Goal: Navigation & Orientation: Find specific page/section

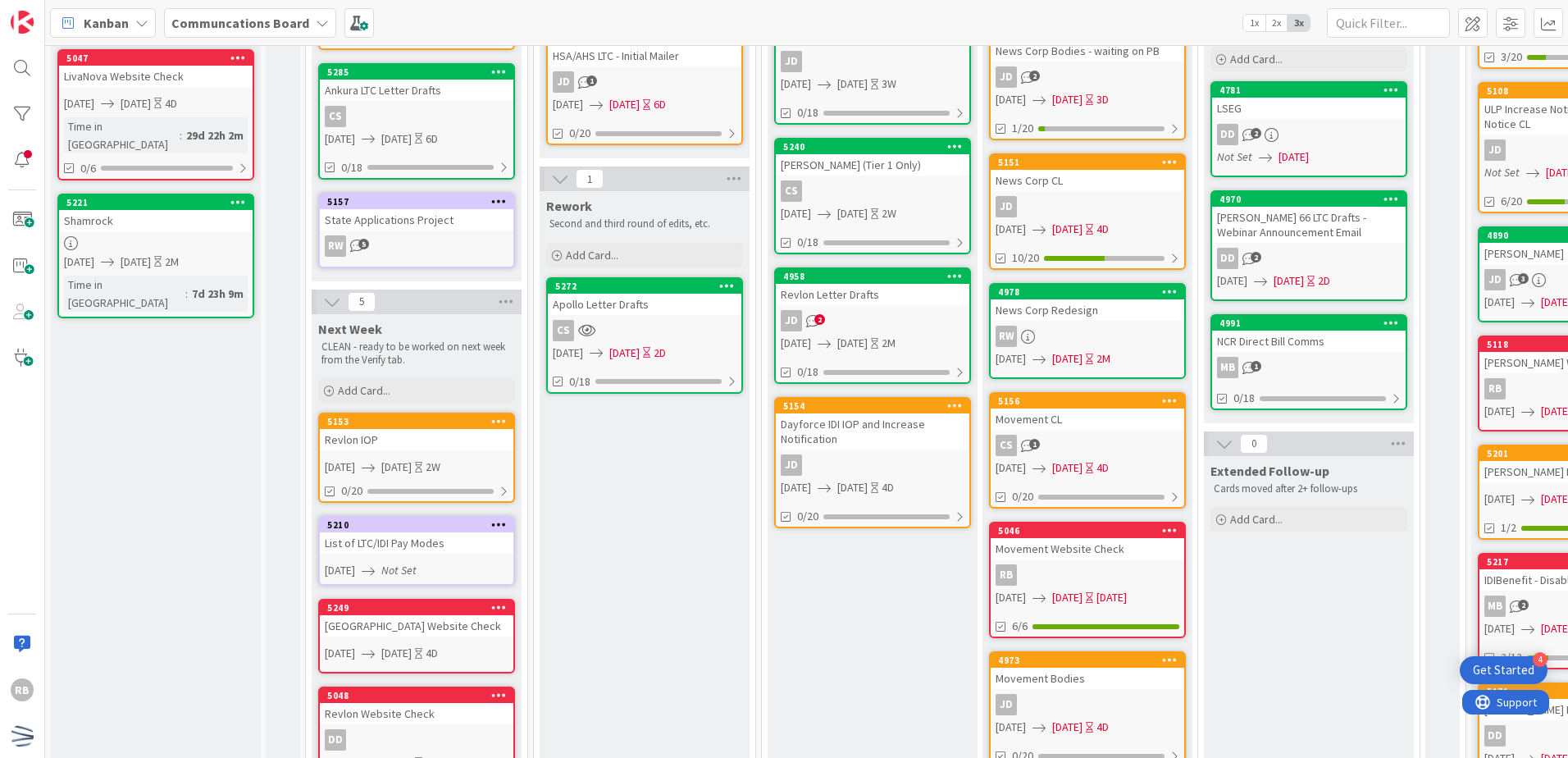
scroll to position [492, 0]
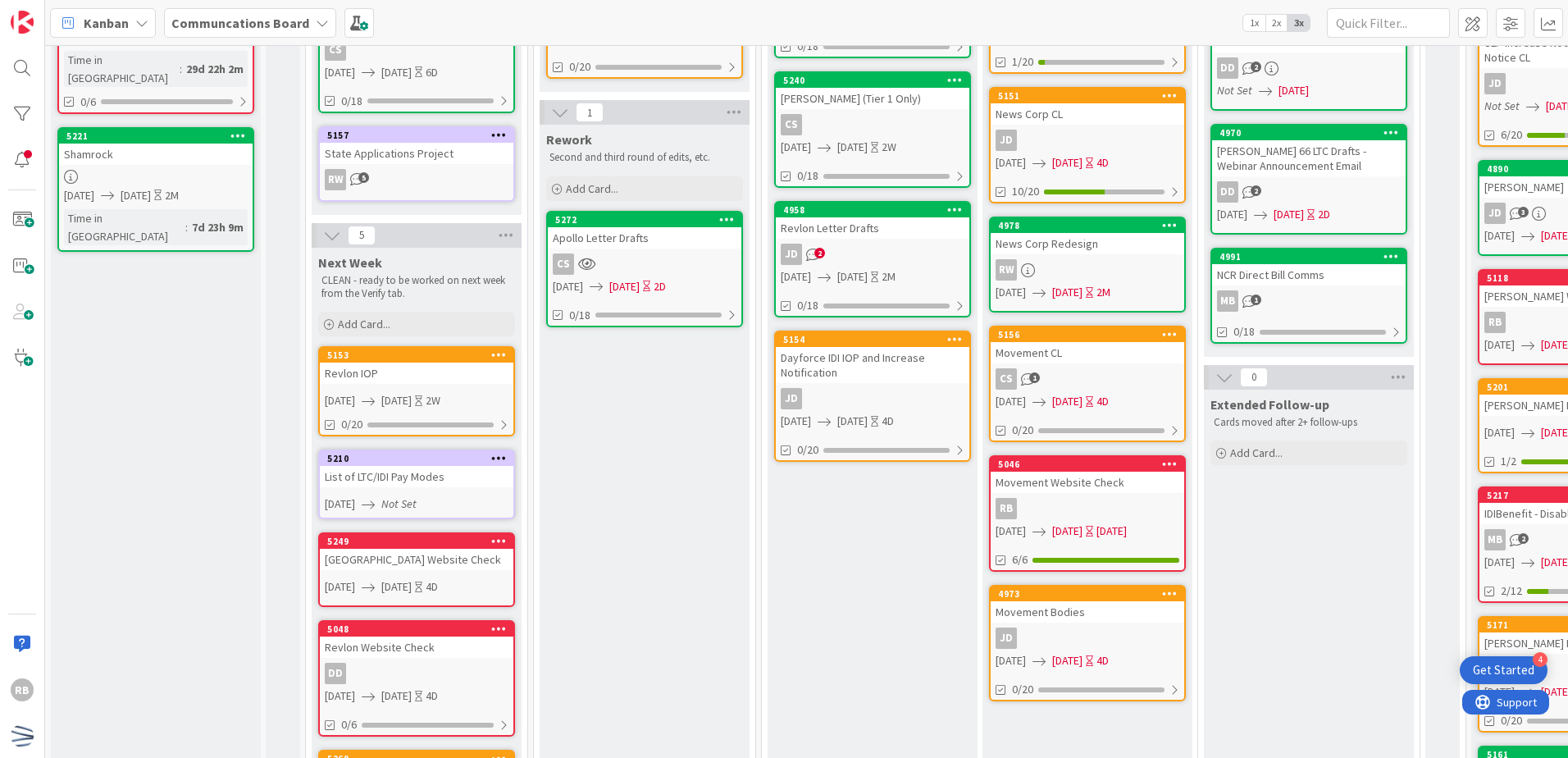
click at [929, 234] on div "Revlon Letter Drafts" at bounding box center [872, 227] width 193 height 21
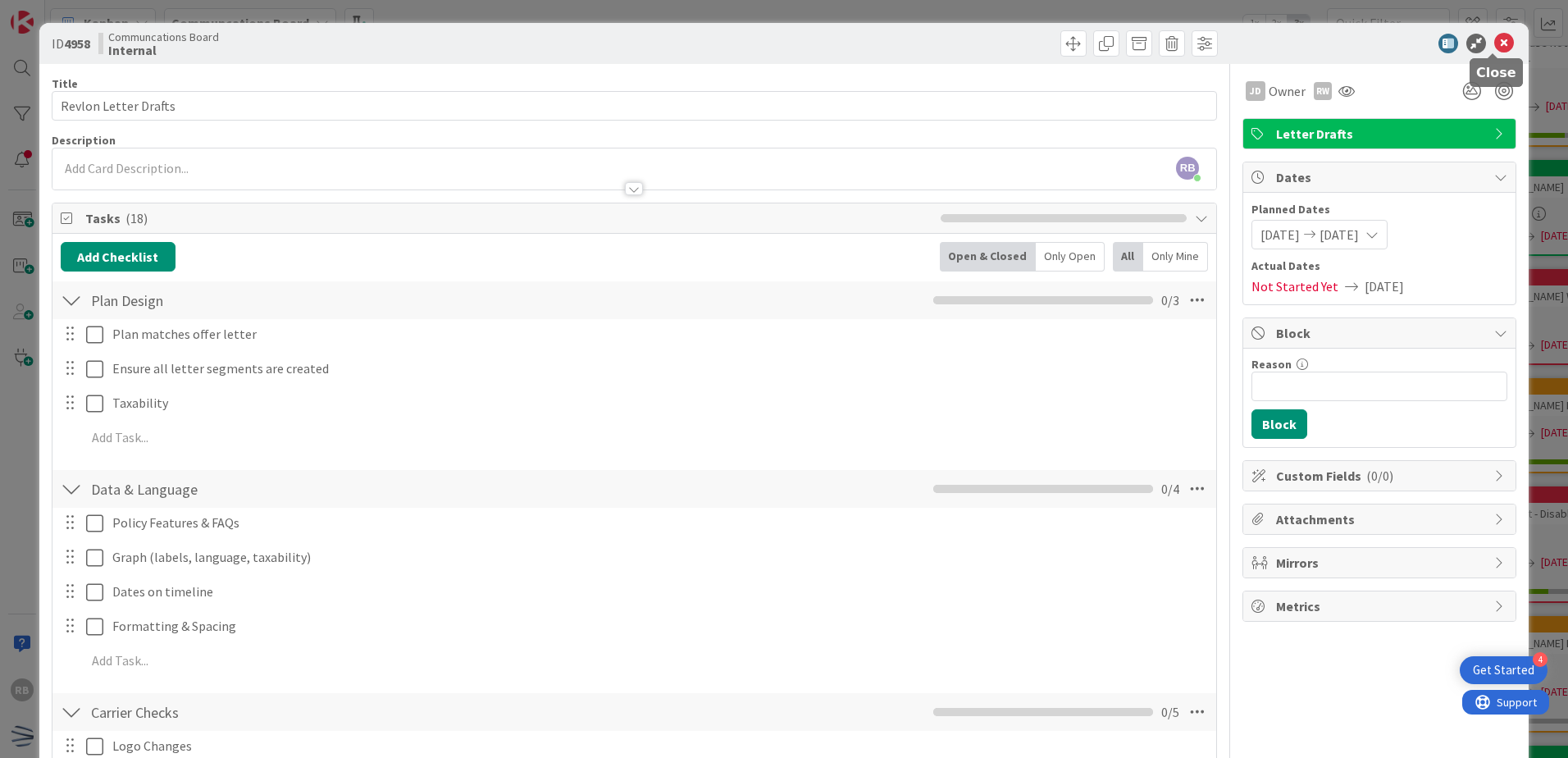
click at [1494, 40] on icon at bounding box center [1504, 44] width 20 height 20
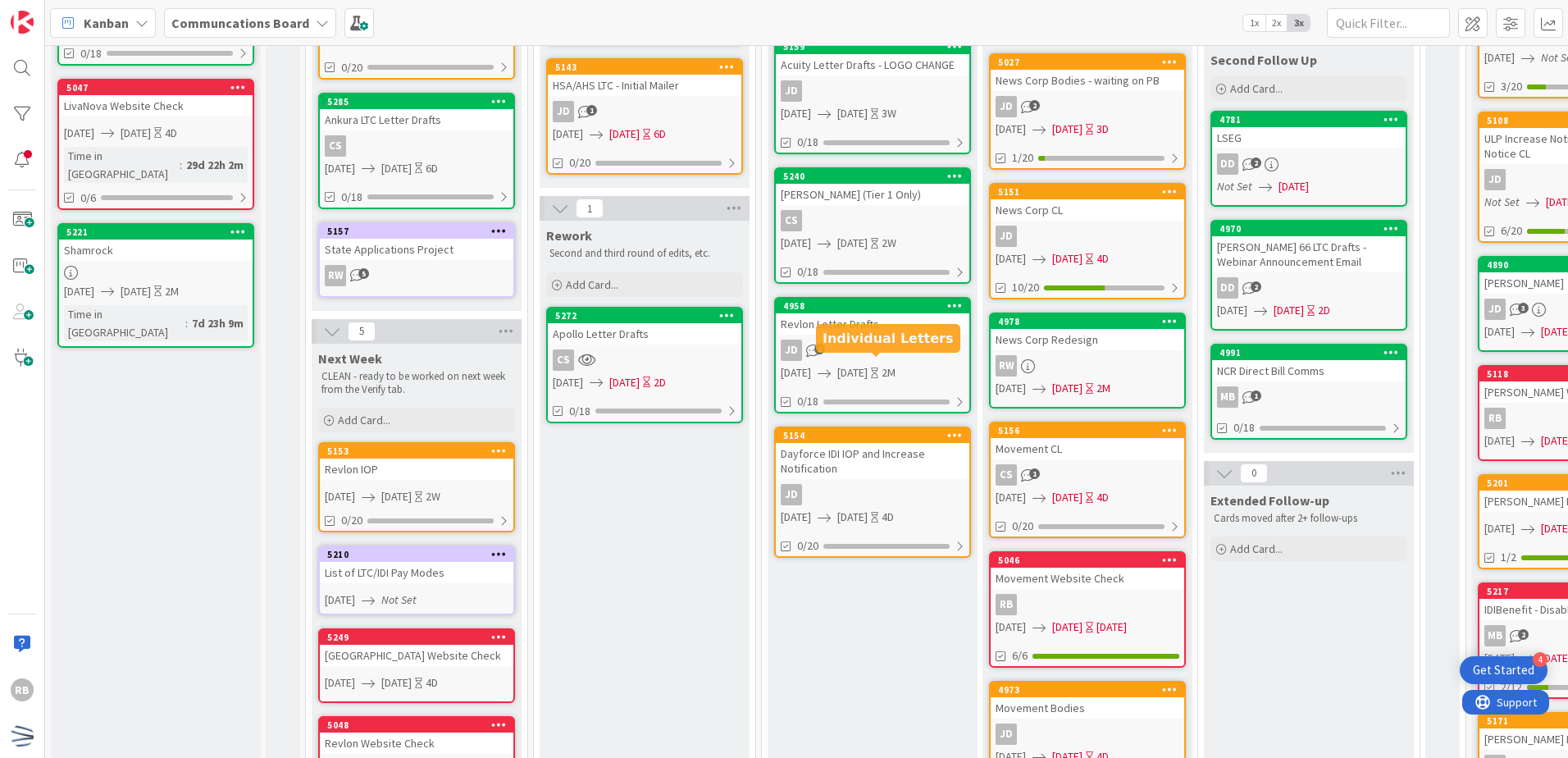
scroll to position [164, 0]
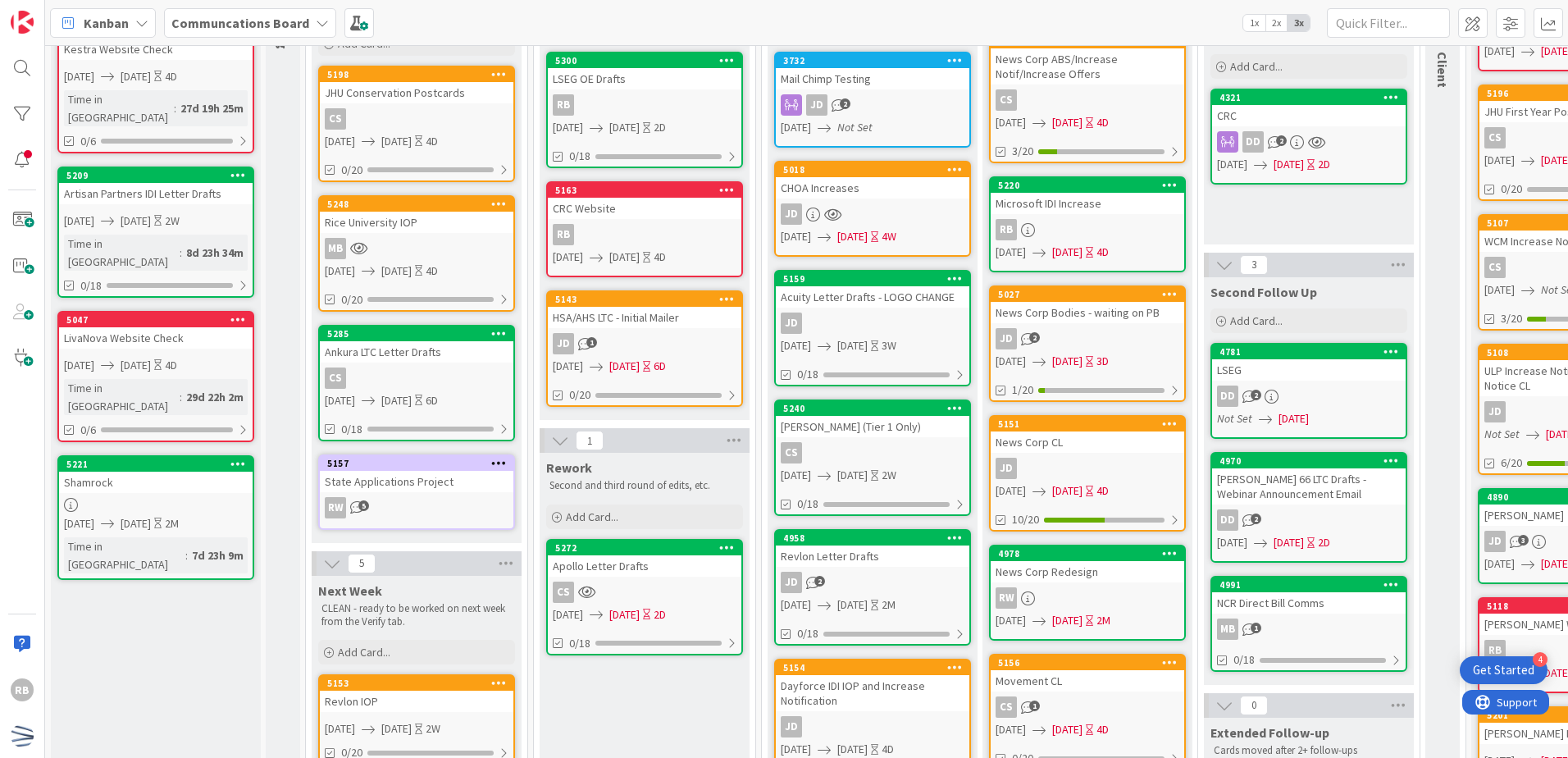
click at [888, 441] on div "CS" at bounding box center [872, 452] width 193 height 21
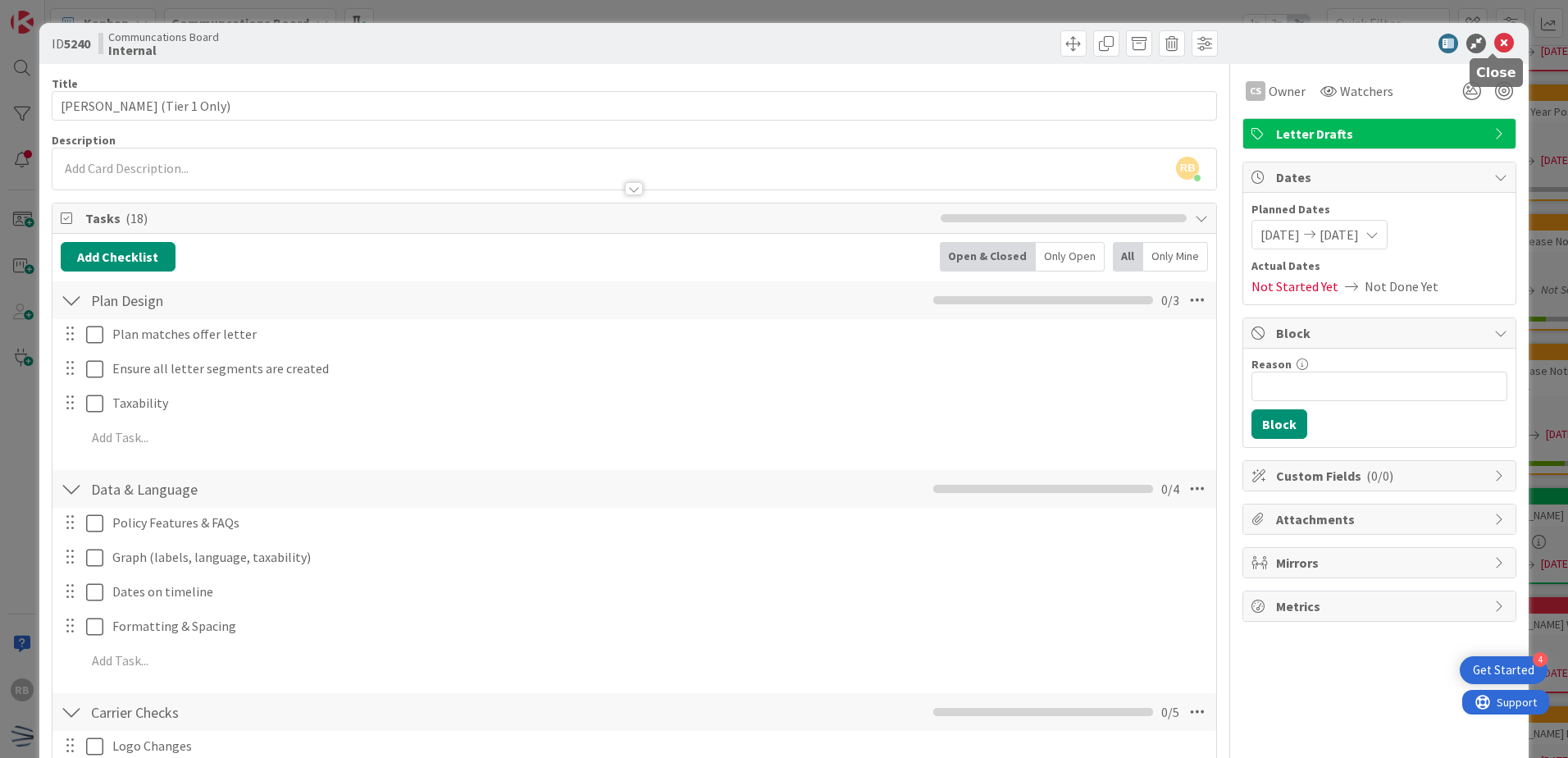
click at [1499, 40] on icon at bounding box center [1504, 44] width 20 height 20
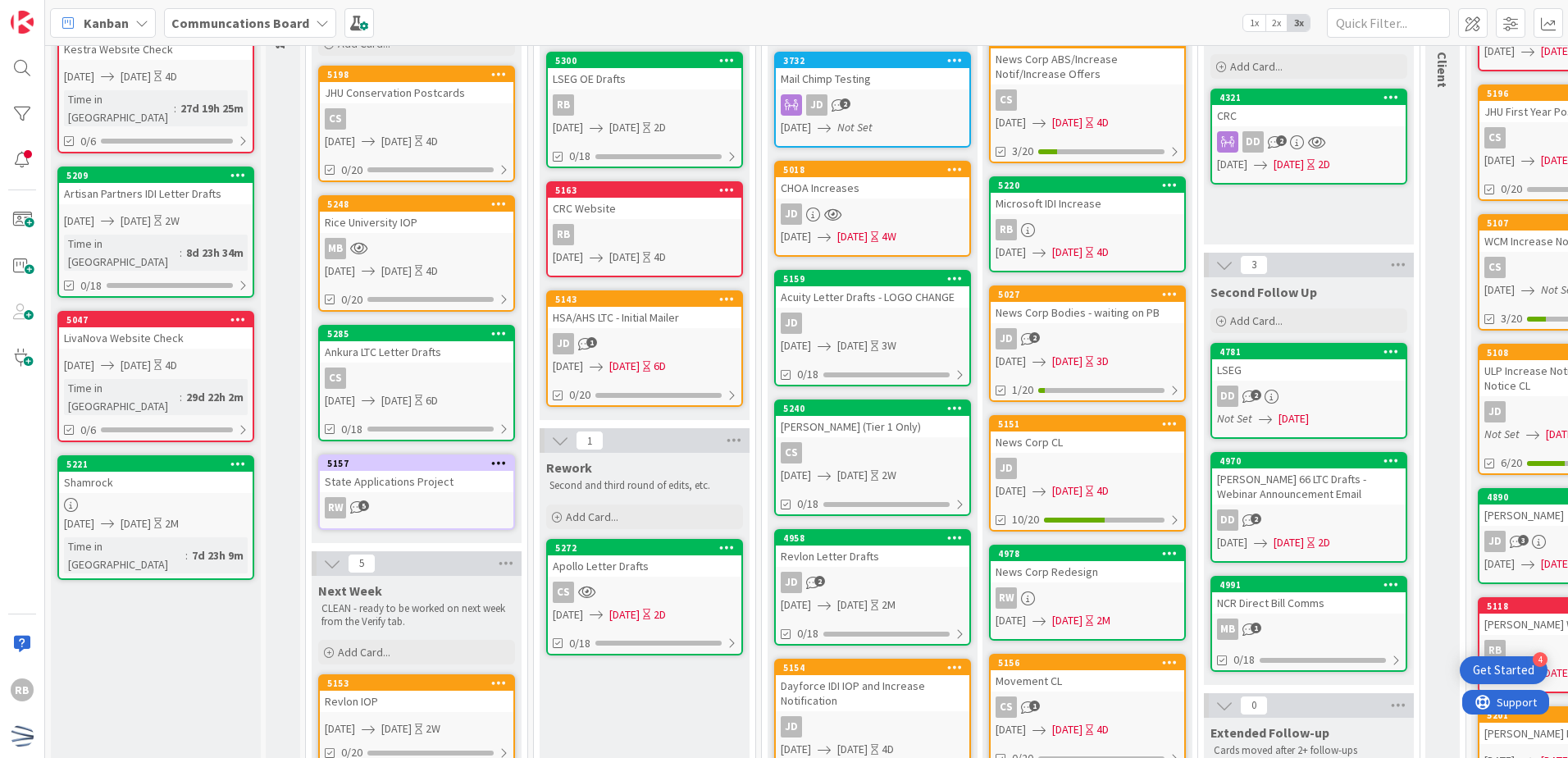
click at [898, 322] on div "JD" at bounding box center [872, 322] width 193 height 21
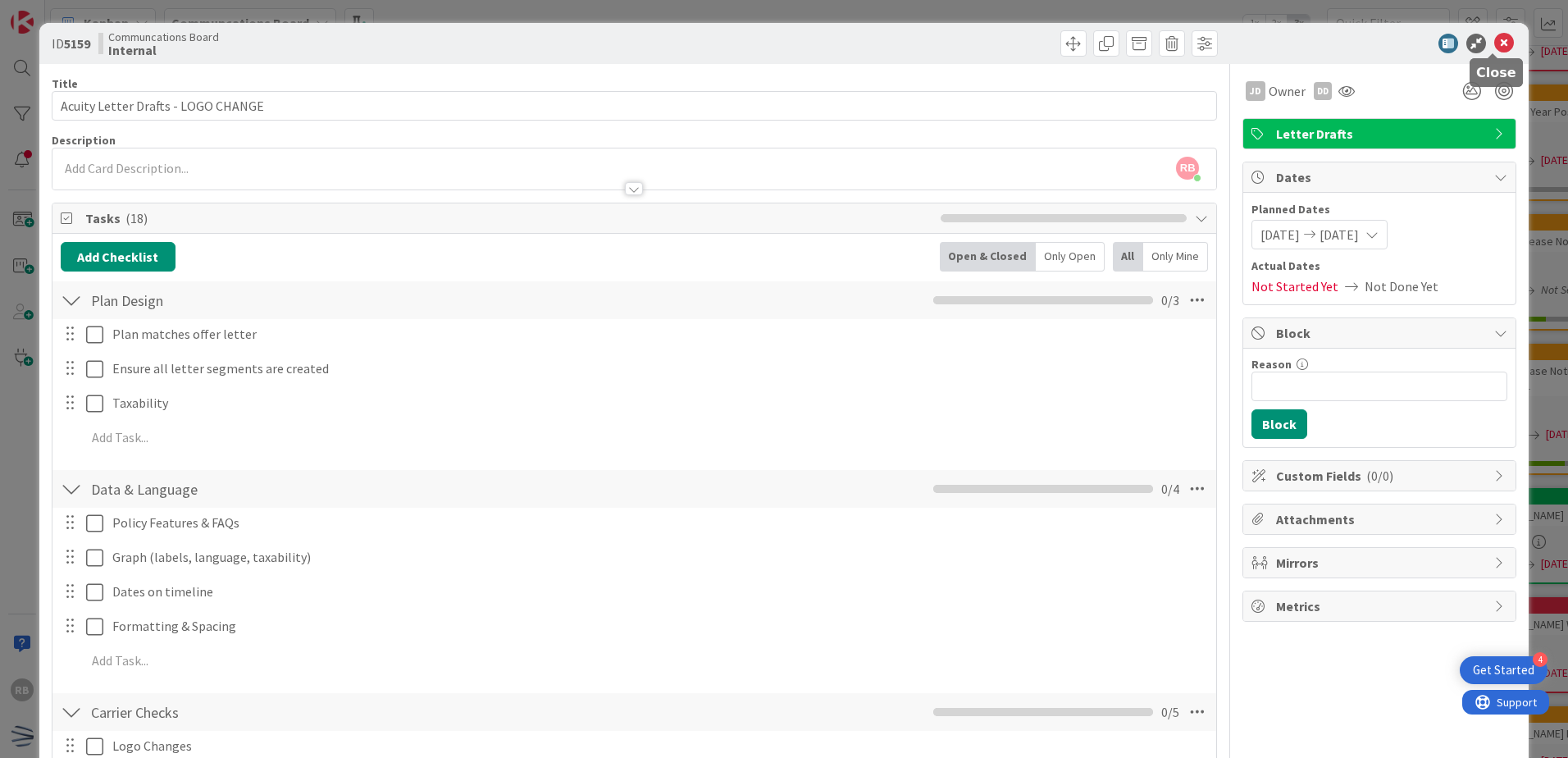
click at [1496, 44] on icon at bounding box center [1504, 44] width 20 height 20
